Goal: Information Seeking & Learning: Learn about a topic

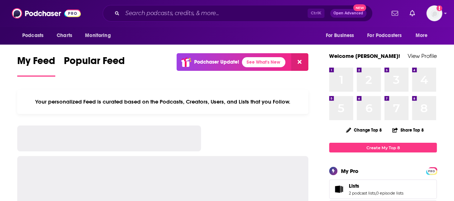
click at [182, 6] on div "Ctrl K Open Advanced New" at bounding box center [238, 13] width 270 height 17
click at [185, 15] on input "Search podcasts, credits, & more..." at bounding box center [214, 13] width 185 height 11
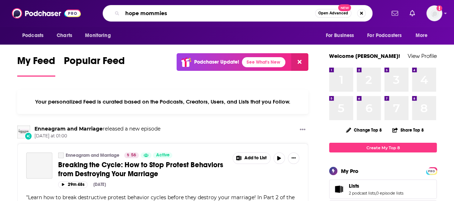
type input "hope mommies"
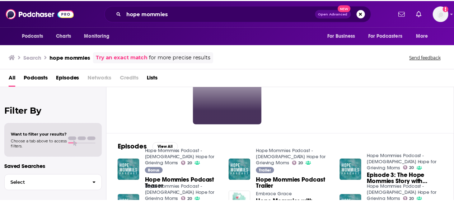
scroll to position [54, 0]
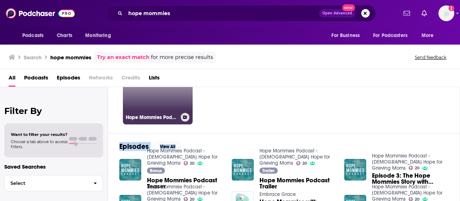
drag, startPoint x: 233, startPoint y: 132, endPoint x: 173, endPoint y: 115, distance: 62.1
click at [173, 115] on div "Podcasts View All 20 Hope Mommies Podcast - [DEMOGRAPHIC_DATA] Hope for Grievin…" at bounding box center [284, 144] width 352 height 115
click at [173, 115] on h3 "Hope Mommies Podcast - [DEMOGRAPHIC_DATA] Hope for Grieving Moms" at bounding box center [152, 117] width 52 height 6
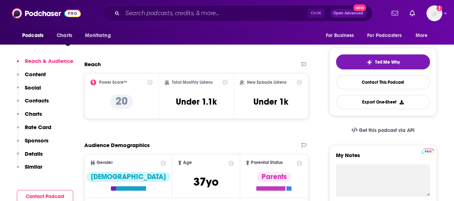
scroll to position [151, 0]
